Goal: Book appointment/travel/reservation

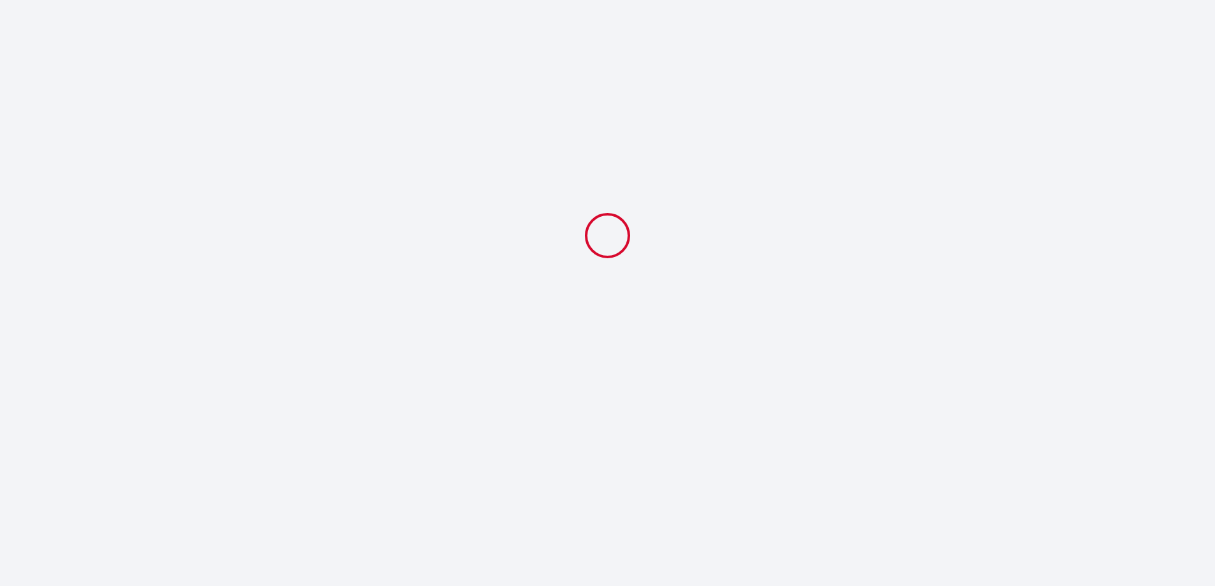
select select
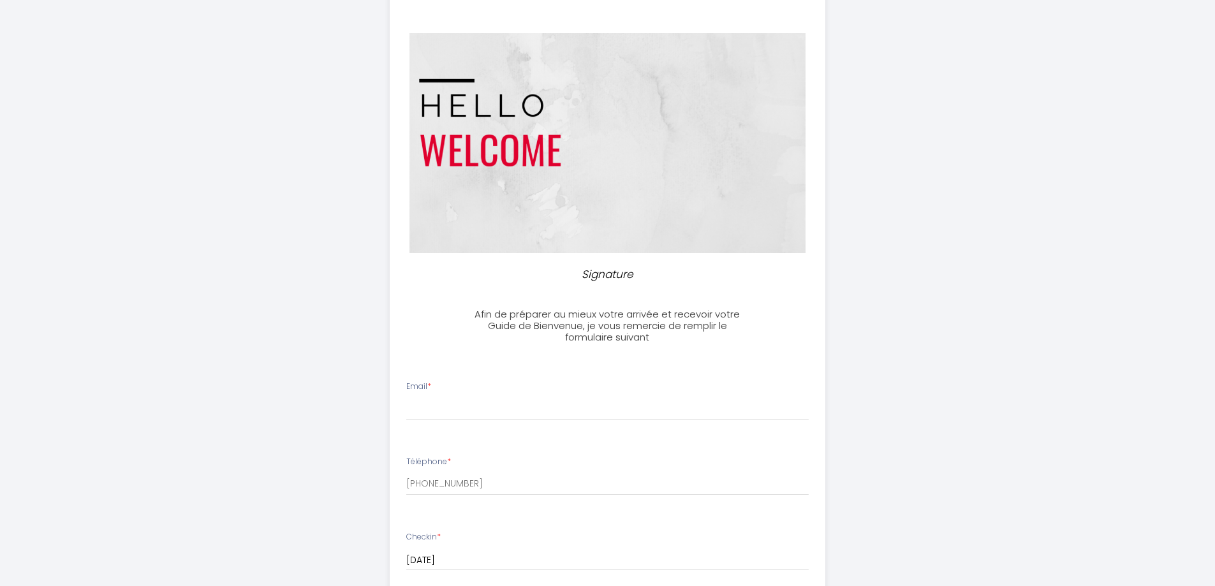
scroll to position [128, 0]
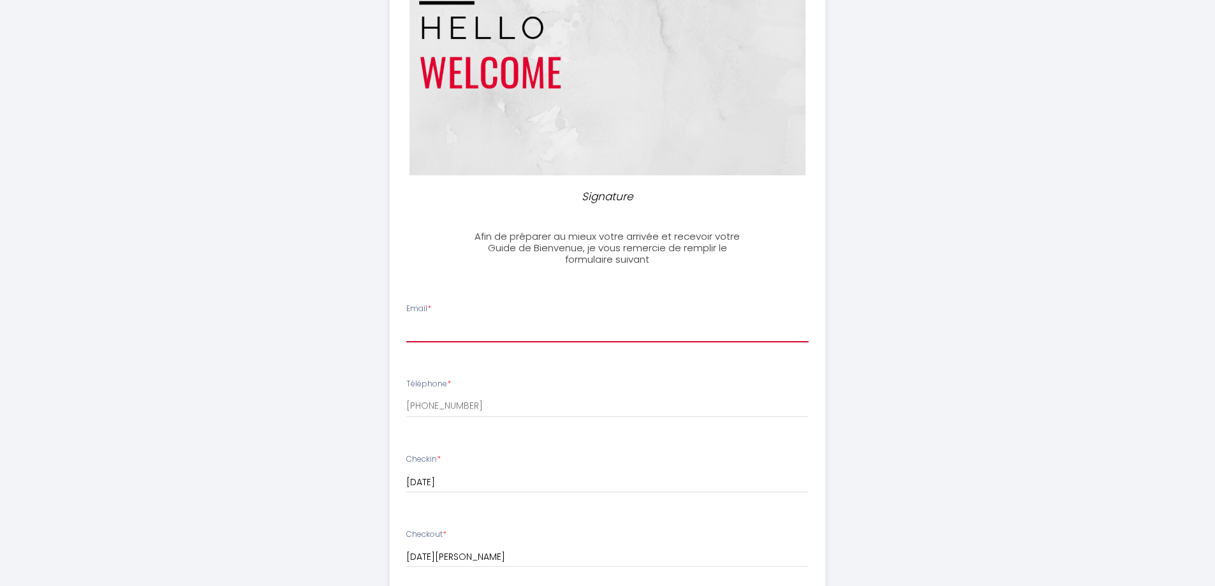
click at [481, 326] on input "Email *" at bounding box center [607, 331] width 403 height 23
type input "[EMAIL_ADDRESS][DOMAIN_NAME]"
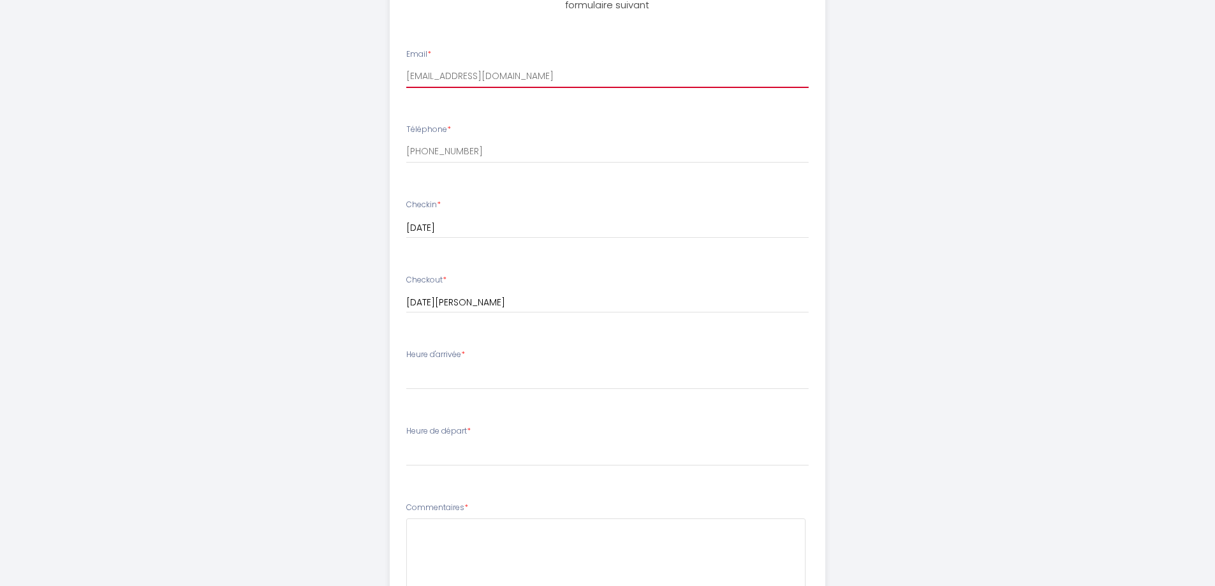
scroll to position [383, 0]
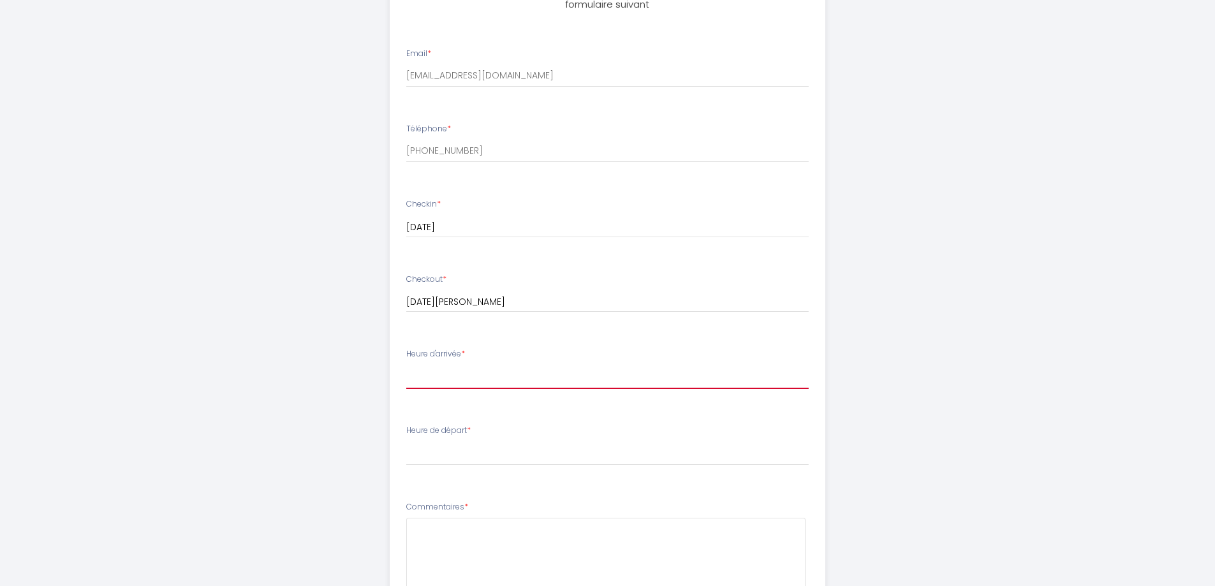
click at [485, 381] on select "17:00 17:30 18:00 18:30 19:00 19:30 20:00 20:30 21:00 21:30 22:00 22:30 23:00 2…" at bounding box center [607, 377] width 403 height 24
select select "20:30"
click at [406, 365] on select "17:00 17:30 18:00 18:30 19:00 19:30 20:00 20:30 21:00 21:30 22:00 22:30 23:00 2…" at bounding box center [607, 377] width 403 height 24
click at [556, 455] on select "00:00 00:30 01:00 01:30 02:00 02:30 03:00 03:30 04:00 04:30 05:00 05:30 06:00 0…" at bounding box center [607, 453] width 403 height 24
select select "10:30"
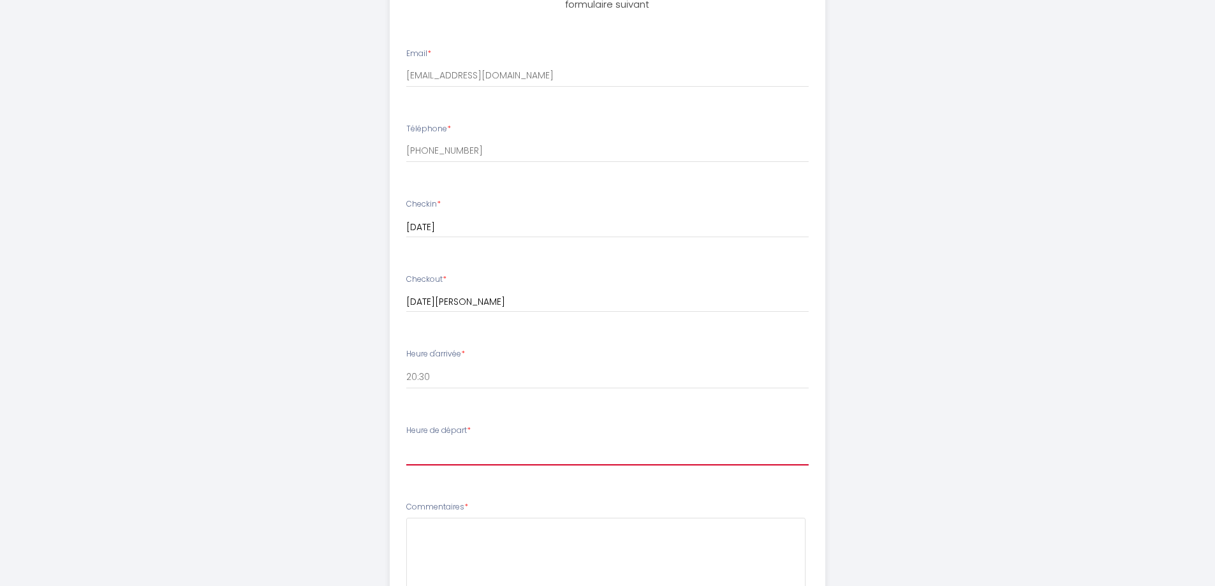
click at [406, 441] on select "00:00 00:30 01:00 01:30 02:00 02:30 03:00 03:30 04:00 04:30 05:00 05:30 06:00 0…" at bounding box center [607, 453] width 403 height 24
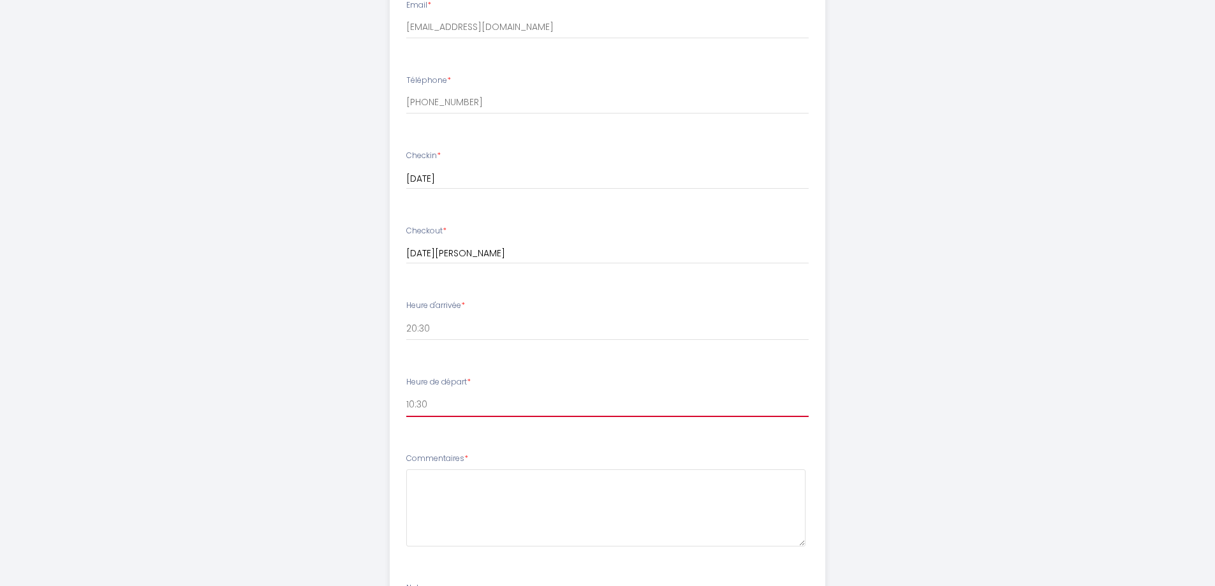
scroll to position [630, 0]
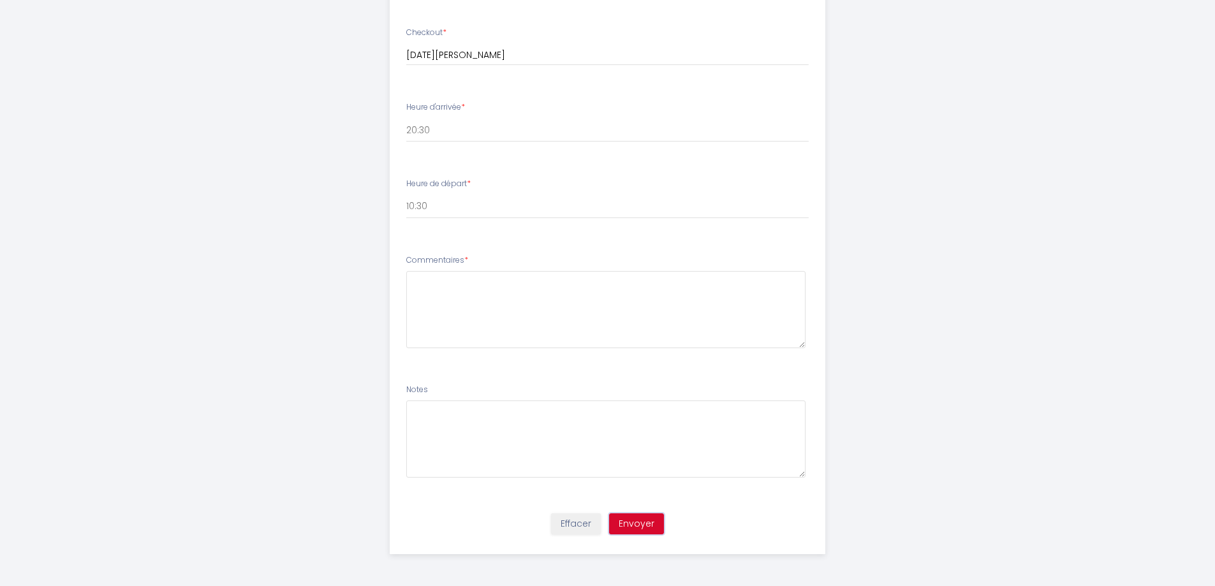
click at [633, 517] on button "Envoyer" at bounding box center [636, 525] width 55 height 22
click at [425, 283] on textarea at bounding box center [605, 309] width 399 height 77
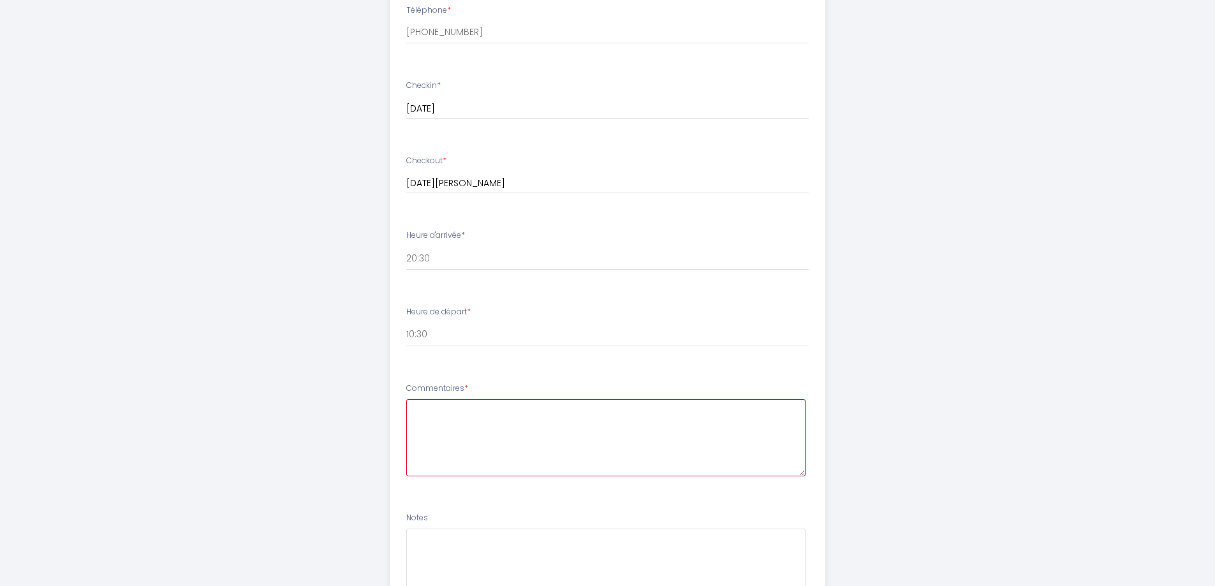
scroll to position [502, 0]
click at [445, 410] on textarea at bounding box center [605, 437] width 399 height 77
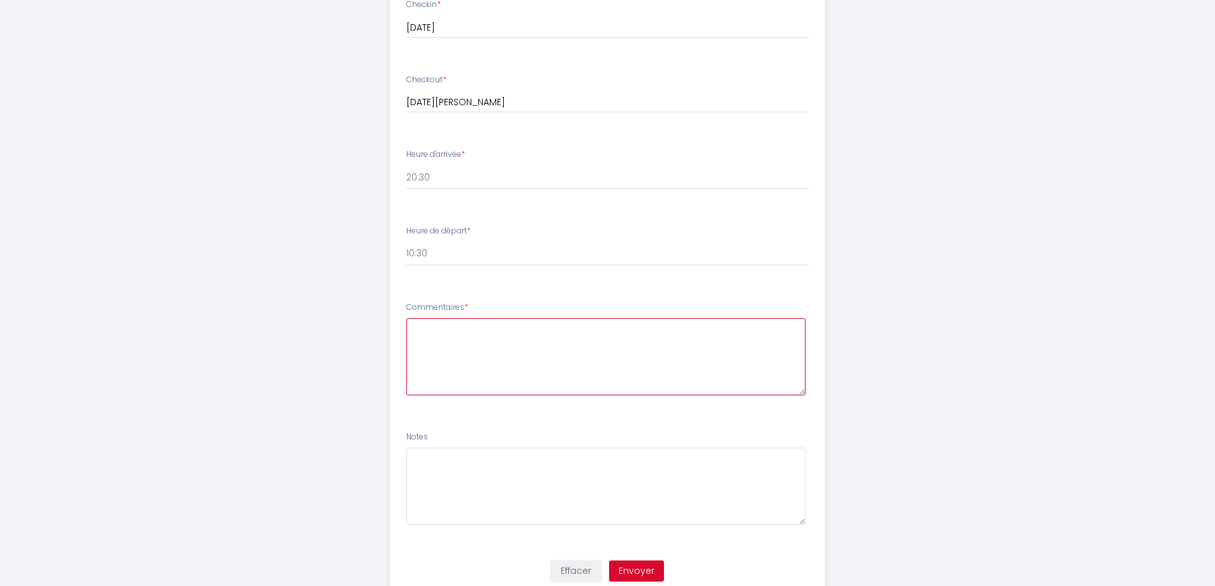
scroll to position [630, 0]
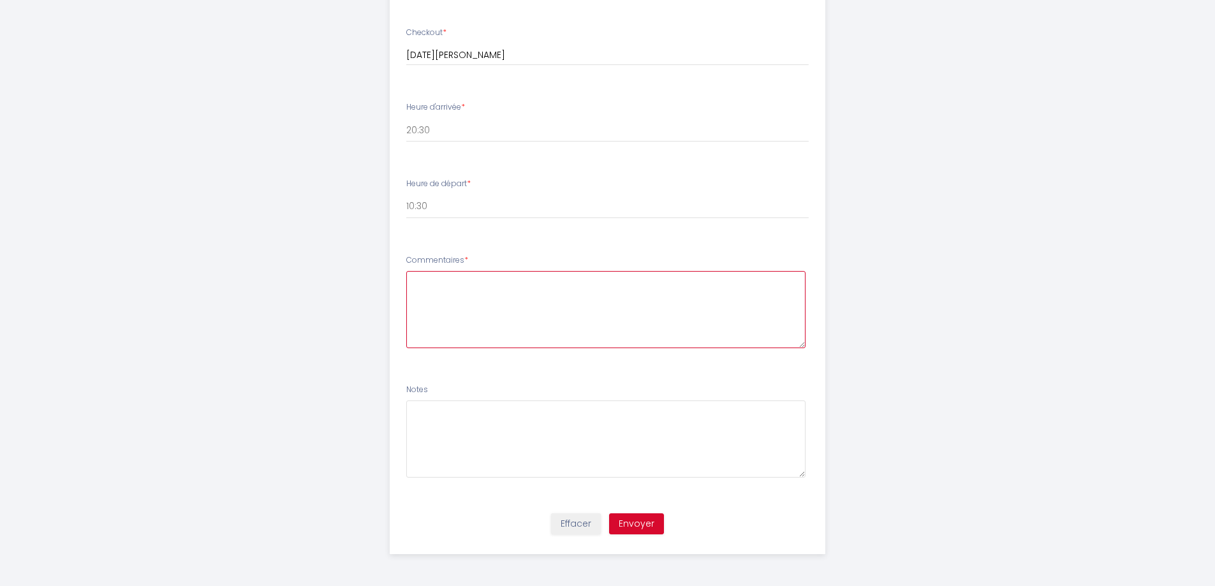
click at [422, 284] on textarea at bounding box center [605, 309] width 399 height 77
type textarea "Nous serons 3 (1 couple + notre fille de 18ans)"
click at [641, 514] on button "Envoyer" at bounding box center [636, 525] width 55 height 22
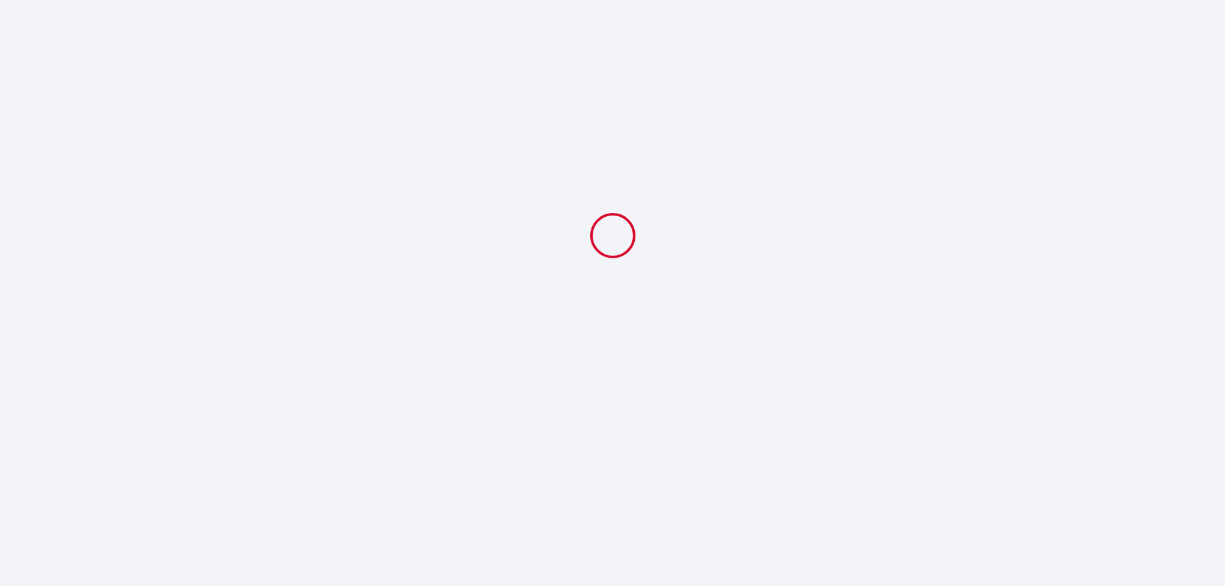
select select "20:30"
select select "10:30"
